Goal: Book appointment/travel/reservation

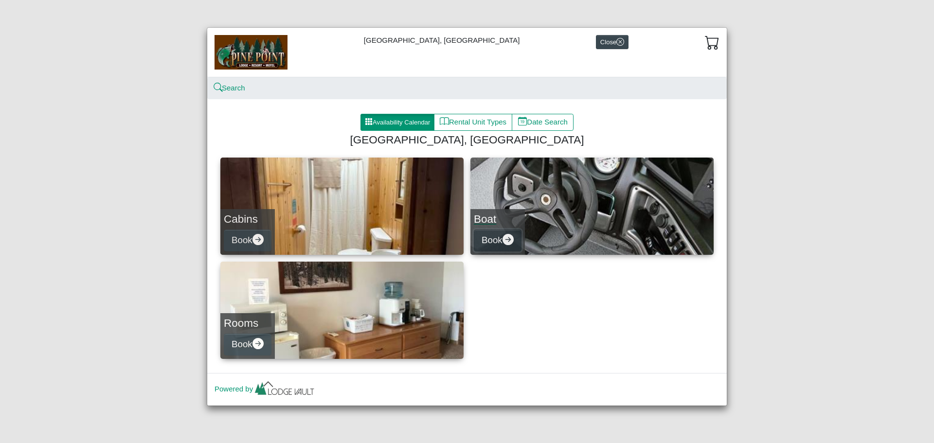
click at [494, 237] on button "Book" at bounding box center [498, 241] width 48 height 22
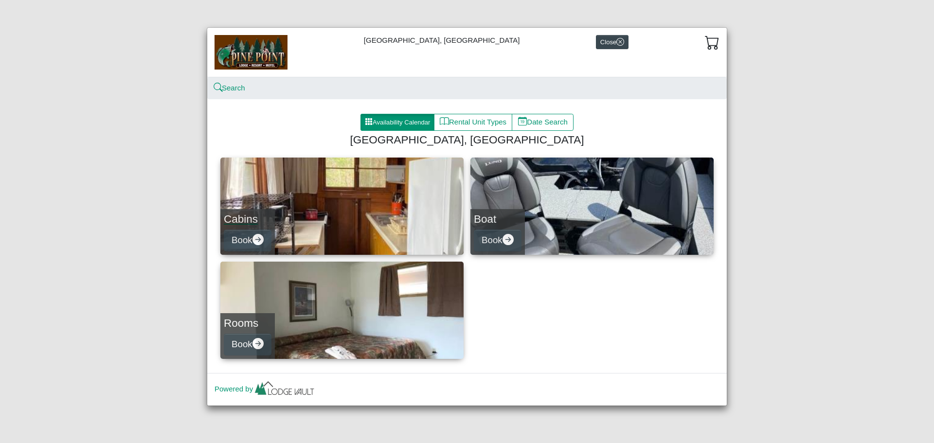
click at [325, 220] on link "Cabins Book" at bounding box center [341, 206] width 243 height 97
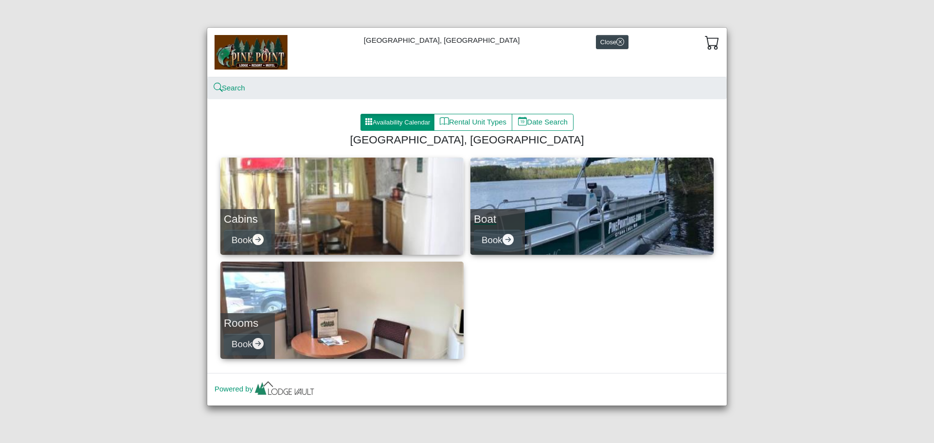
click at [547, 230] on link "Boat Book" at bounding box center [591, 206] width 243 height 97
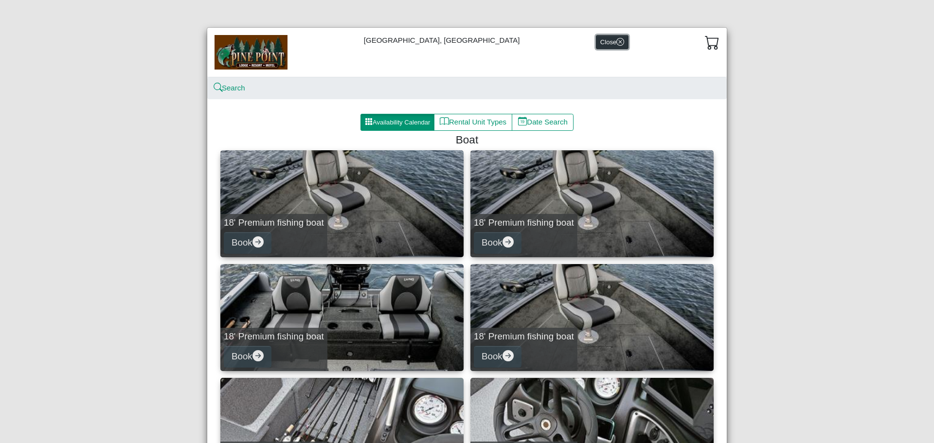
click at [616, 42] on icon "x circle" at bounding box center [620, 42] width 8 height 8
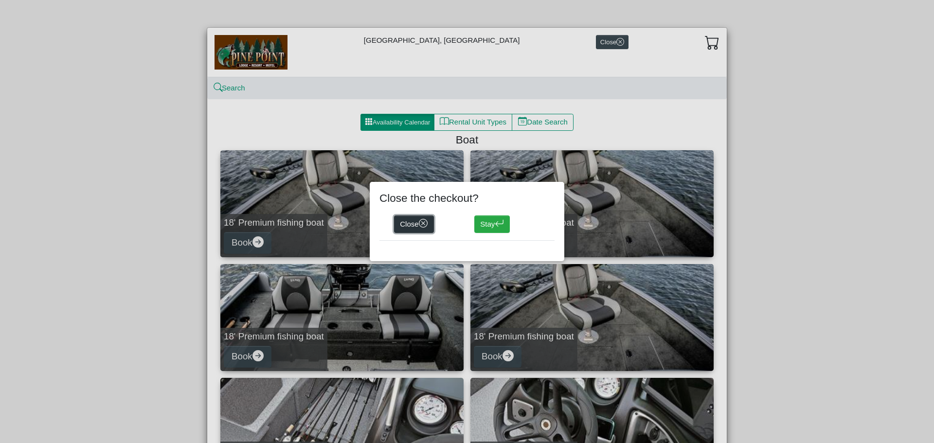
click at [413, 224] on button "Close" at bounding box center [414, 224] width 40 height 18
